Goal: Find specific page/section: Find specific page/section

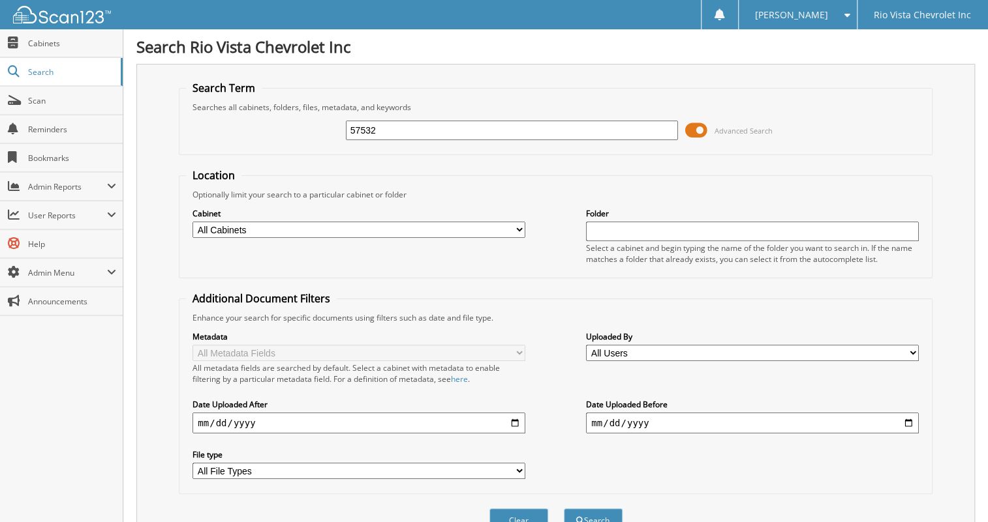
type input "57532"
click at [564, 509] on button "Search" at bounding box center [593, 521] width 59 height 24
type input "2557532"
click at [564, 509] on button "Search" at bounding box center [593, 521] width 59 height 24
click at [52, 40] on span "Cabinets" at bounding box center [72, 43] width 88 height 11
